Goal: Task Accomplishment & Management: Complete application form

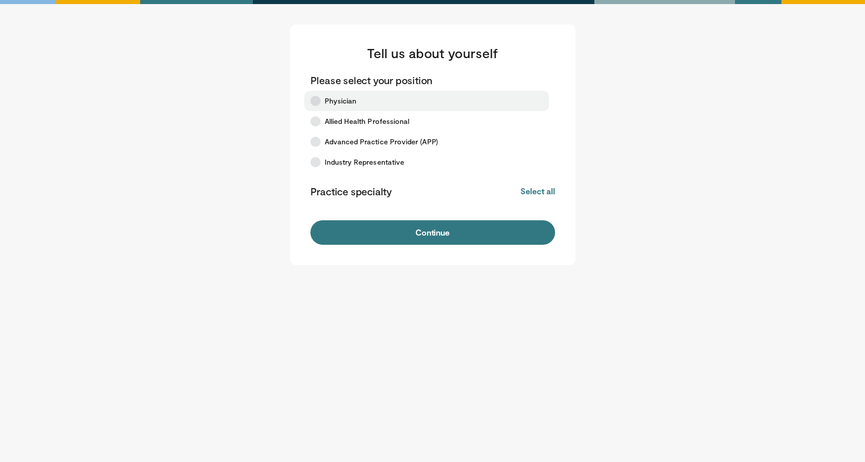
click at [318, 104] on icon at bounding box center [315, 101] width 10 height 10
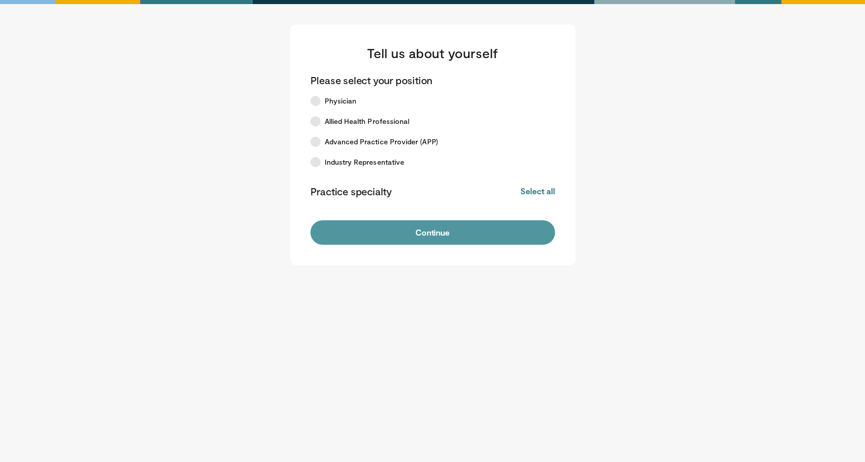
click at [402, 234] on button "Continue" at bounding box center [432, 232] width 245 height 24
click at [434, 233] on button "Continue" at bounding box center [432, 232] width 245 height 24
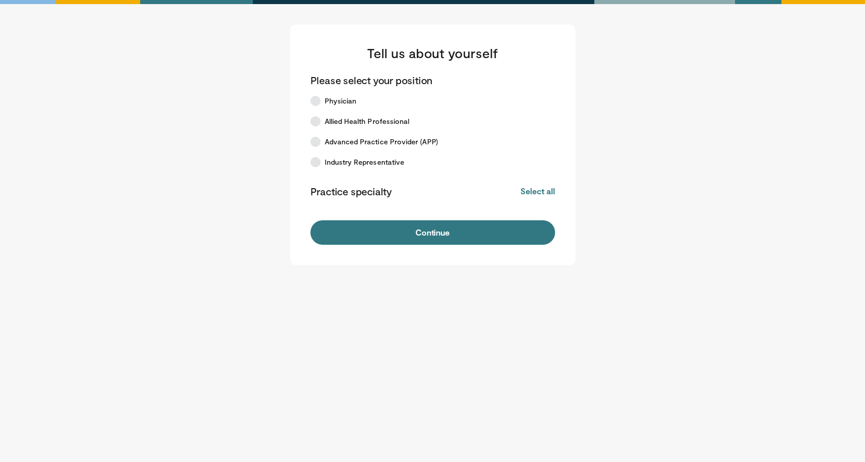
click at [434, 233] on button "Continue" at bounding box center [432, 232] width 245 height 24
